Goal: Information Seeking & Learning: Compare options

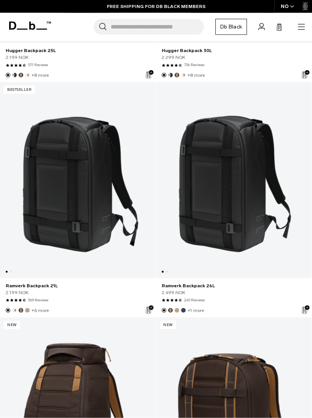
scroll to position [319, 0]
click at [78, 149] on link "Ramverk Backpack 21L" at bounding box center [77, 180] width 155 height 197
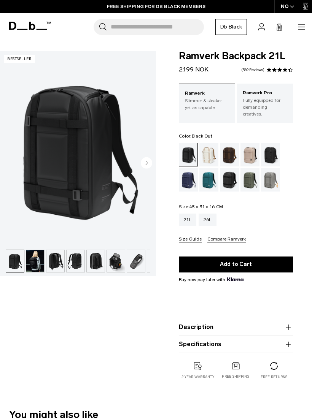
click at [148, 165] on circle "Next slide" at bounding box center [146, 162] width 11 height 11
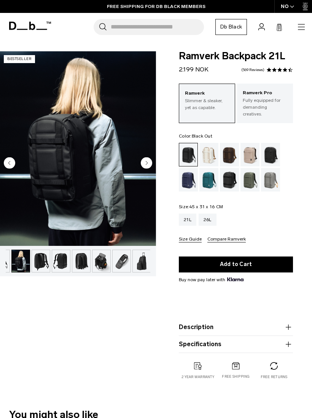
scroll to position [0, 15]
click at [148, 163] on circle "Next slide" at bounding box center [146, 162] width 11 height 11
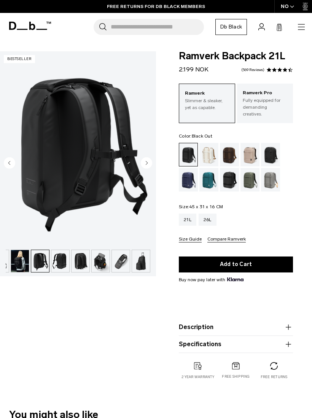
click at [13, 163] on circle "Previous slide" at bounding box center [9, 162] width 11 height 11
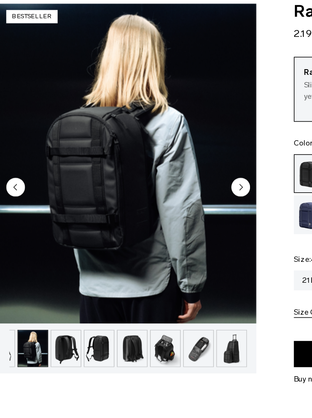
click at [146, 161] on icon "Next slide" at bounding box center [147, 162] width 2 height 3
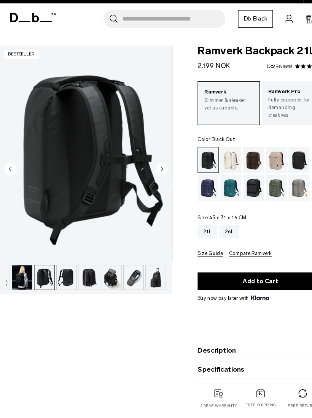
click at [149, 157] on circle "Next slide" at bounding box center [146, 162] width 11 height 11
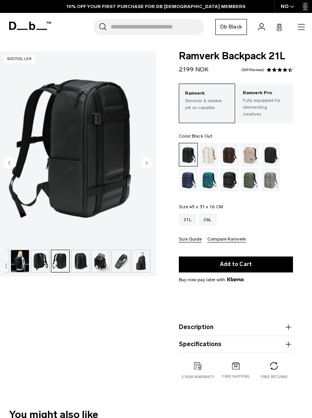
click at [147, 166] on circle "Next slide" at bounding box center [146, 162] width 11 height 11
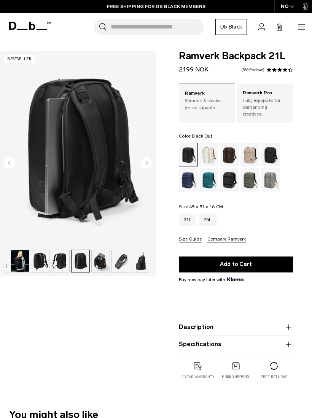
click at [148, 165] on circle "Next slide" at bounding box center [146, 162] width 11 height 11
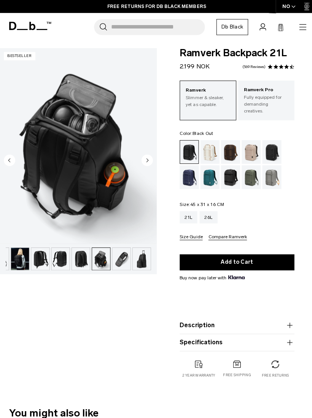
scroll to position [10, 0]
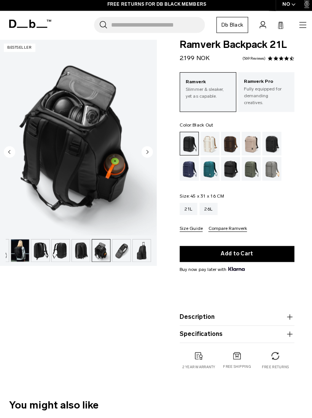
click at [145, 151] on circle "Next slide" at bounding box center [146, 153] width 11 height 11
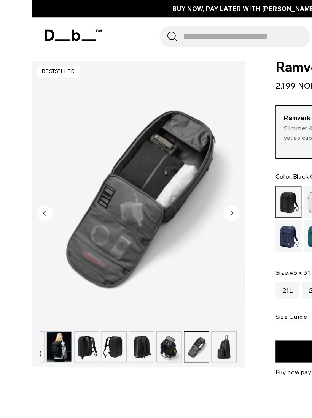
scroll to position [0, 0]
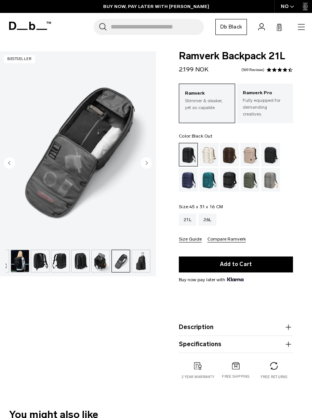
click at [146, 166] on circle "Next slide" at bounding box center [146, 162] width 11 height 11
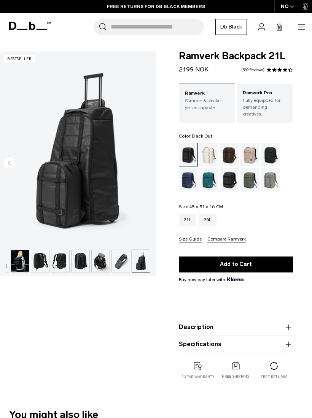
click at [255, 323] on button "Description" at bounding box center [236, 327] width 114 height 9
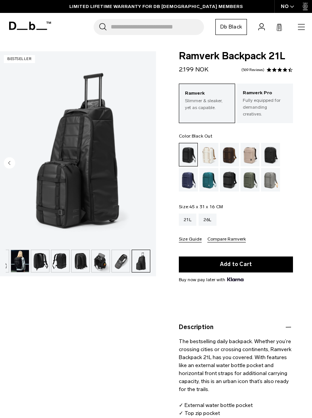
click at [279, 28] on icon at bounding box center [279, 28] width 6 height 8
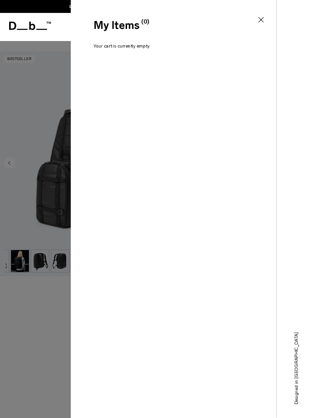
click at [265, 15] on icon at bounding box center [260, 19] width 9 height 9
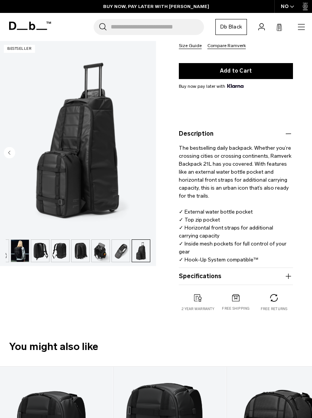
scroll to position [195, 0]
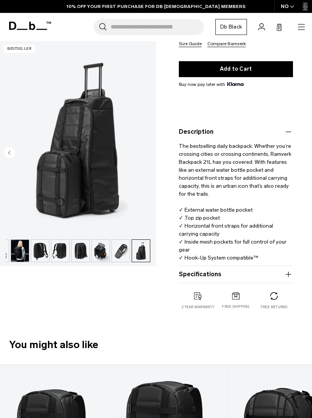
click at [269, 270] on button "Specifications" at bounding box center [236, 274] width 114 height 9
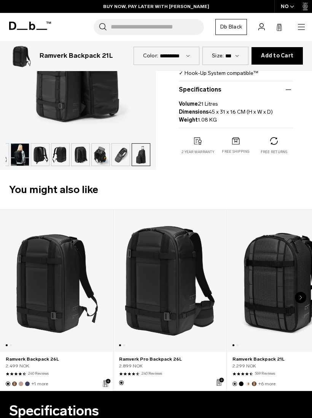
scroll to position [381, 0]
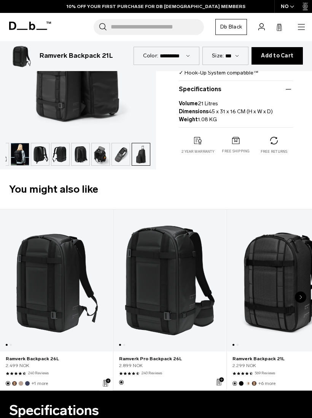
click at [282, 278] on link "Ramverk Backpack 21L" at bounding box center [283, 280] width 113 height 142
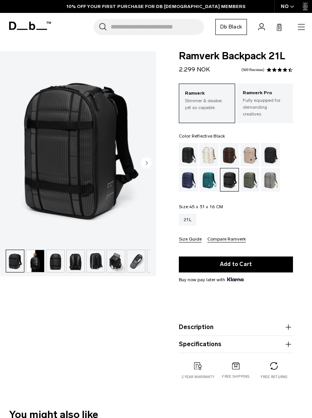
click at [214, 323] on button "Description" at bounding box center [236, 327] width 114 height 9
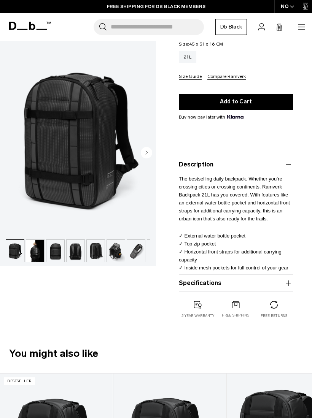
scroll to position [163, 0]
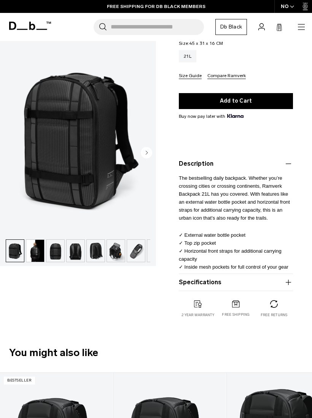
click at [241, 278] on button "Specifications" at bounding box center [236, 282] width 114 height 9
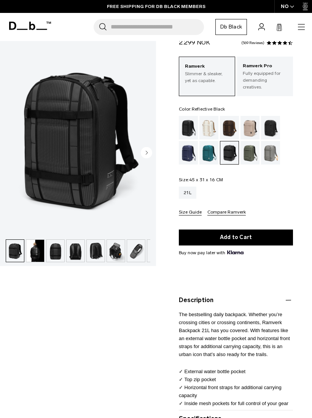
scroll to position [0, 0]
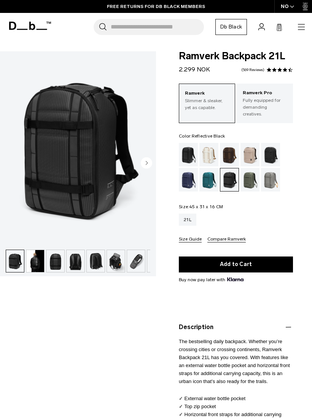
click at [251, 148] on div "Fogbow Beige" at bounding box center [249, 155] width 19 height 24
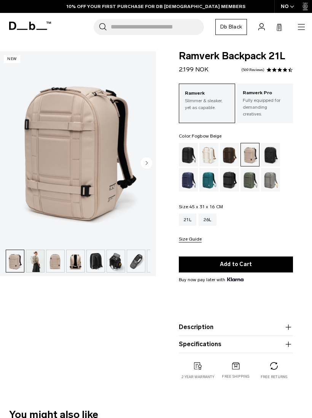
click at [252, 173] on div "Moss Green" at bounding box center [249, 180] width 19 height 24
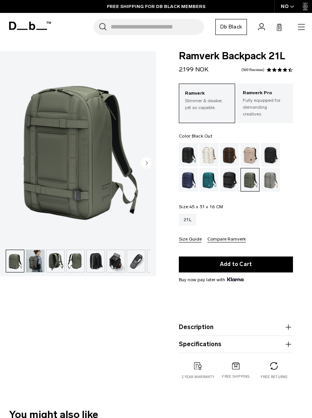
click at [191, 147] on div "Black Out" at bounding box center [188, 155] width 19 height 24
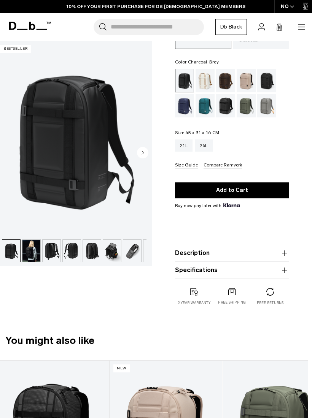
click at [274, 92] on div "Charcoal Grey" at bounding box center [266, 81] width 19 height 24
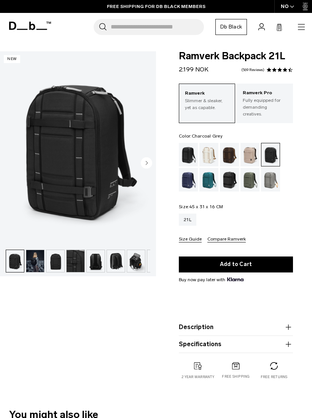
click at [179, 30] on input "Search for Bags, Luggage..." at bounding box center [157, 27] width 93 height 16
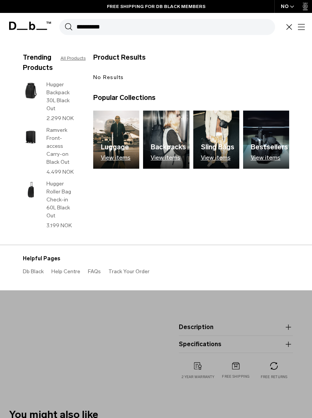
type input "**********"
click at [68, 27] on button "Search" at bounding box center [69, 27] width 8 height 8
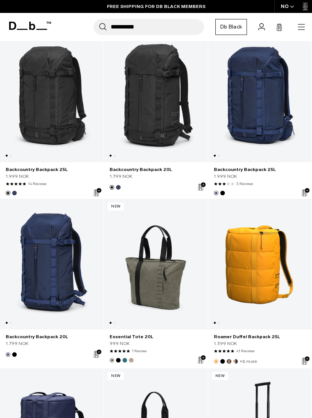
scroll to position [89, 0]
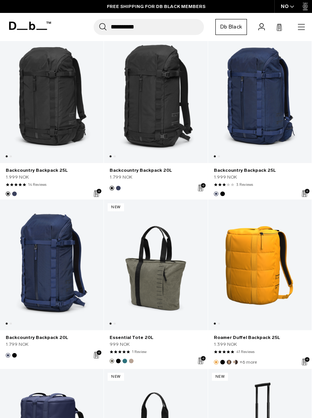
click at [60, 271] on link "Backcountry Backpack 20L" at bounding box center [51, 265] width 103 height 131
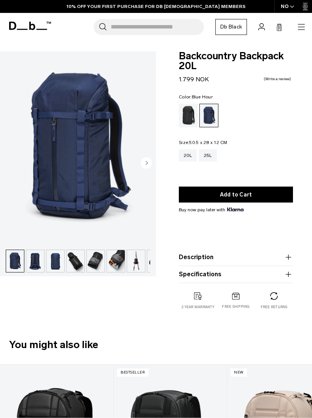
click at [254, 275] on button "Specifications" at bounding box center [236, 274] width 114 height 9
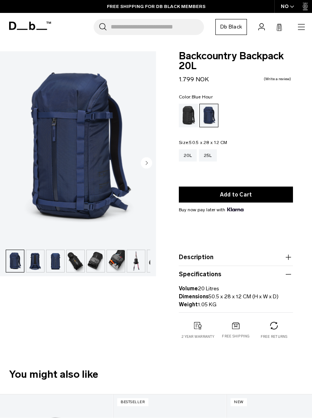
click at [147, 165] on circle "Next slide" at bounding box center [146, 162] width 11 height 11
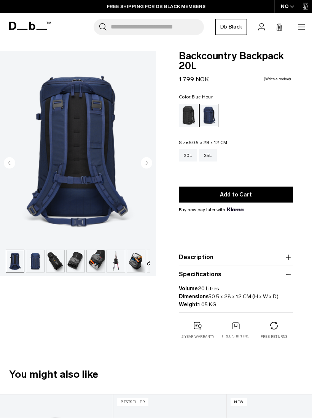
click at [143, 162] on circle "Next slide" at bounding box center [146, 162] width 11 height 11
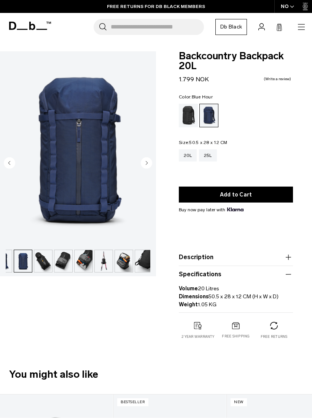
scroll to position [0, 35]
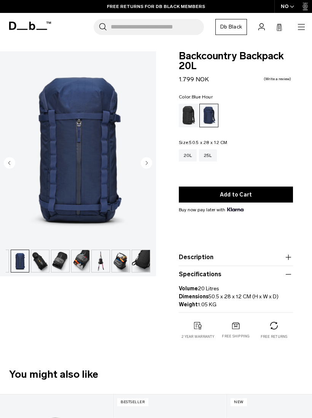
click at [146, 158] on circle "Next slide" at bounding box center [146, 162] width 11 height 11
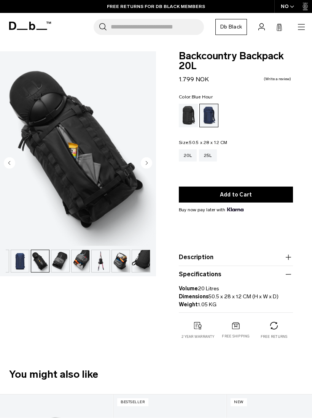
click at [148, 159] on circle "Next slide" at bounding box center [146, 162] width 11 height 11
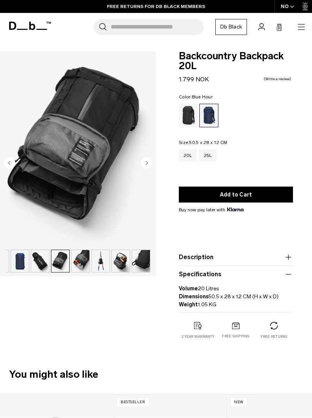
click at [146, 159] on circle "Next slide" at bounding box center [146, 162] width 11 height 11
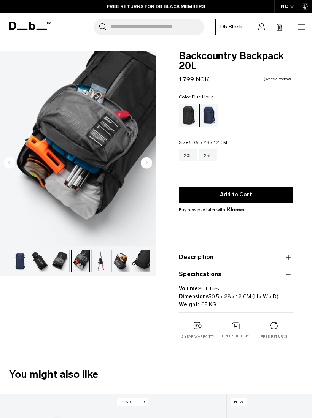
click at [144, 162] on circle "Next slide" at bounding box center [146, 162] width 11 height 11
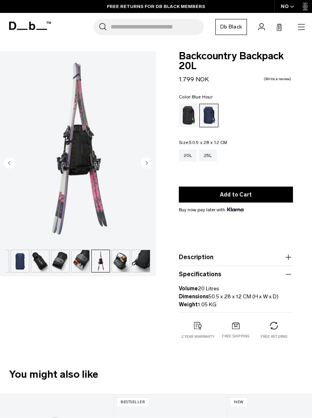
click at [146, 159] on circle "Next slide" at bounding box center [146, 162] width 11 height 11
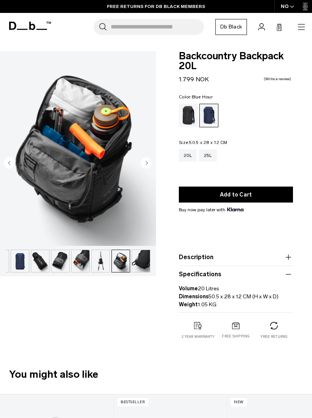
click at [11, 164] on circle "Previous slide" at bounding box center [9, 162] width 11 height 11
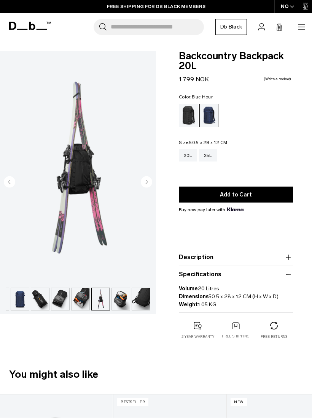
scroll to position [0, 5]
